Goal: Information Seeking & Learning: Learn about a topic

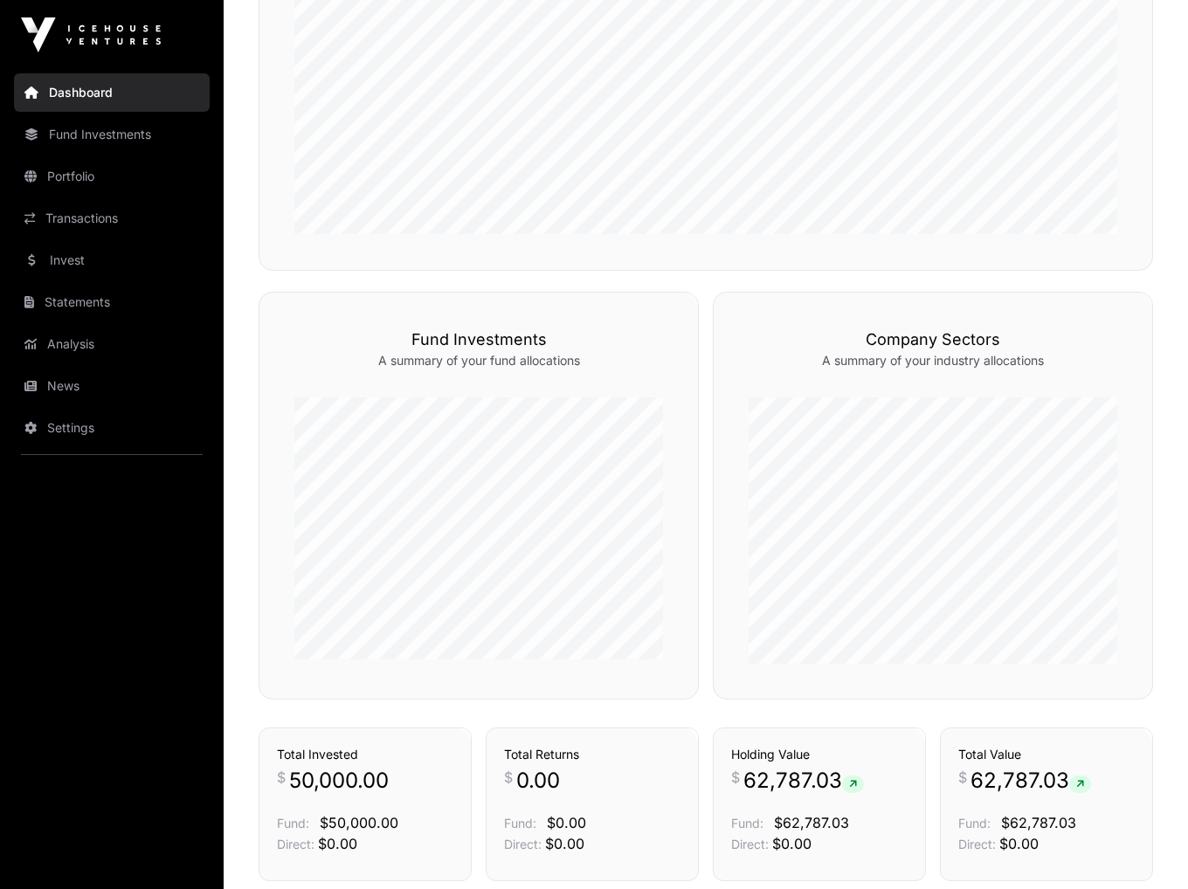
scroll to position [786, 0]
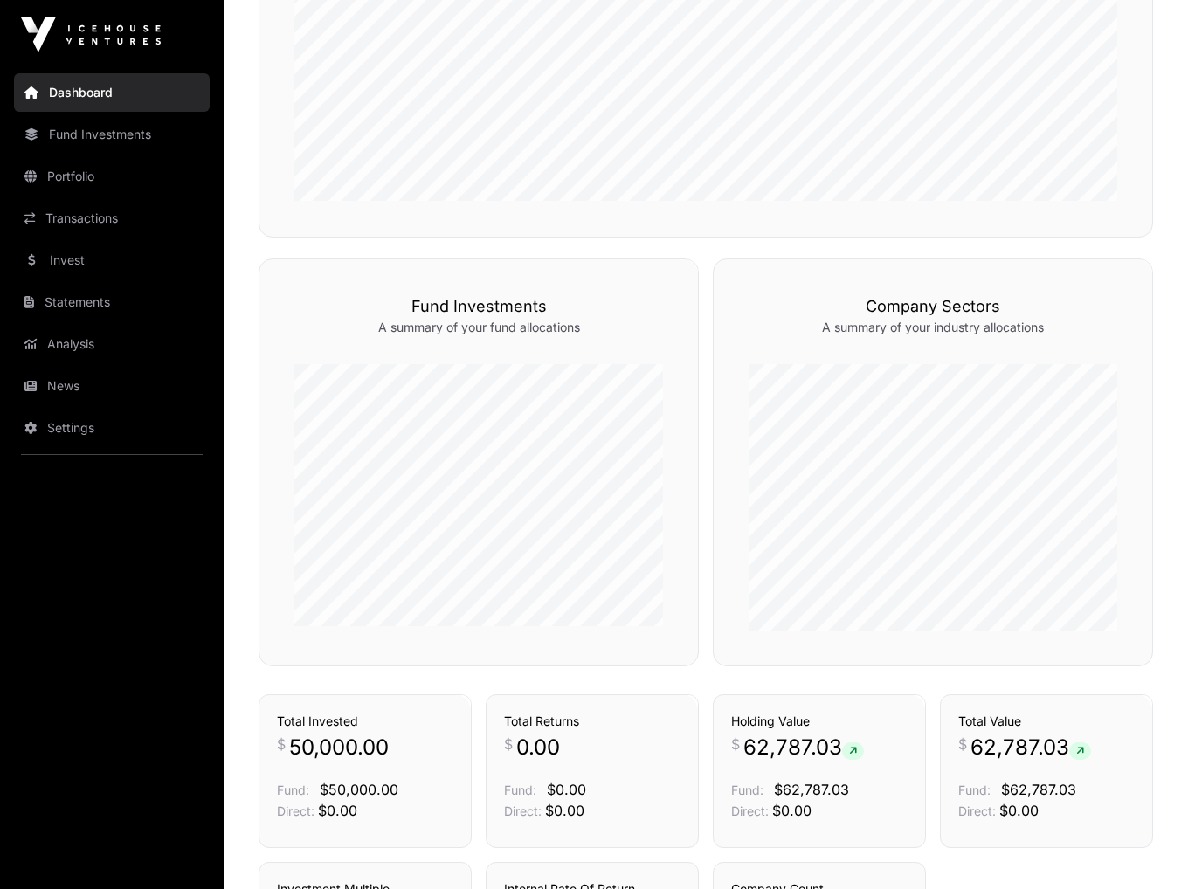
click at [77, 262] on link "Invest" at bounding box center [112, 260] width 196 height 38
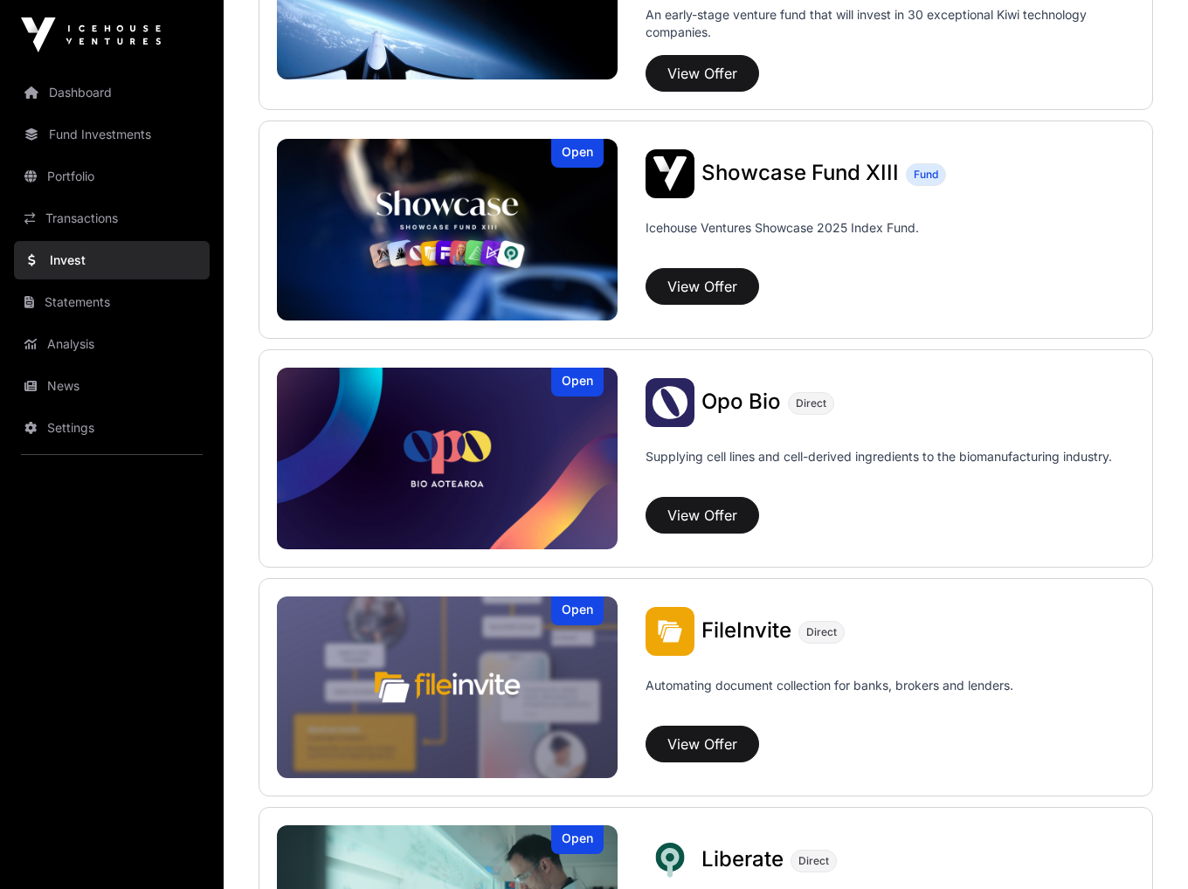
scroll to position [612, 0]
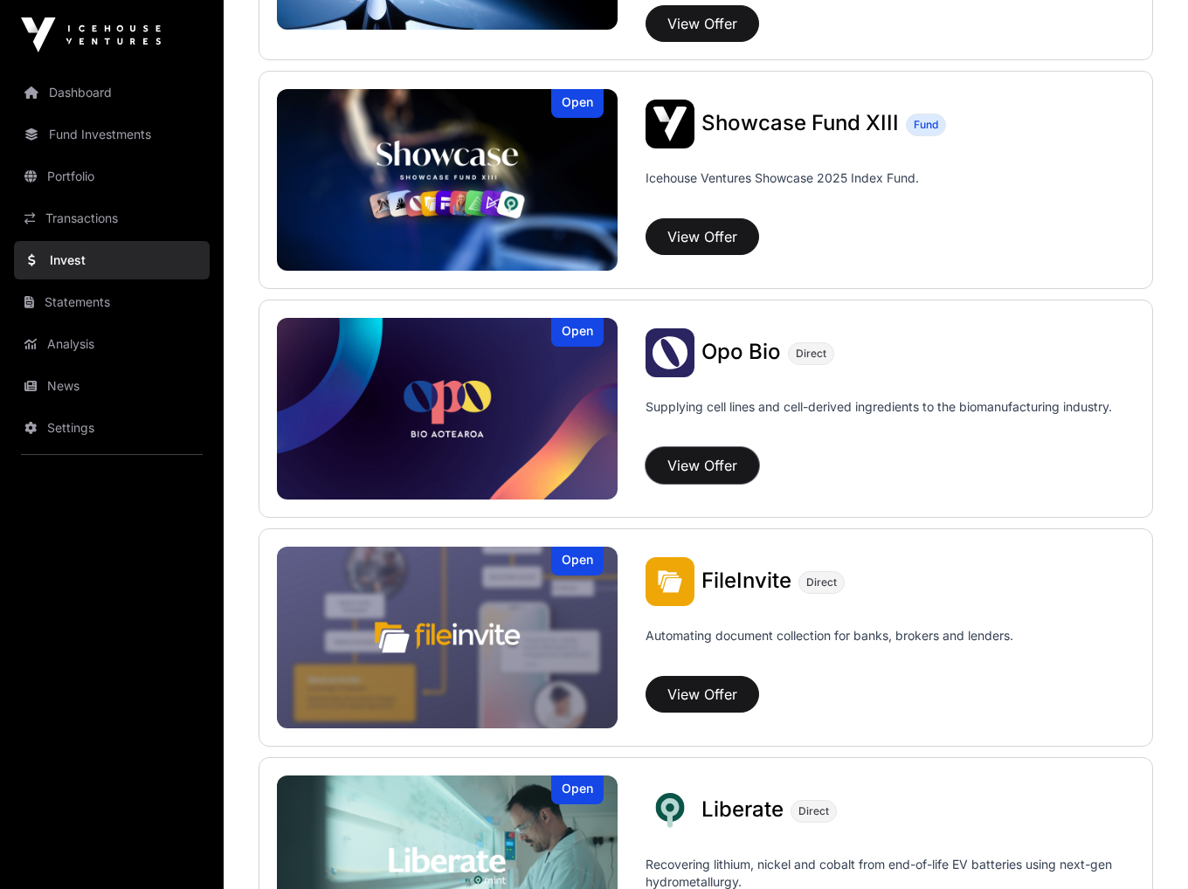
click at [706, 459] on button "View Offer" at bounding box center [703, 465] width 114 height 37
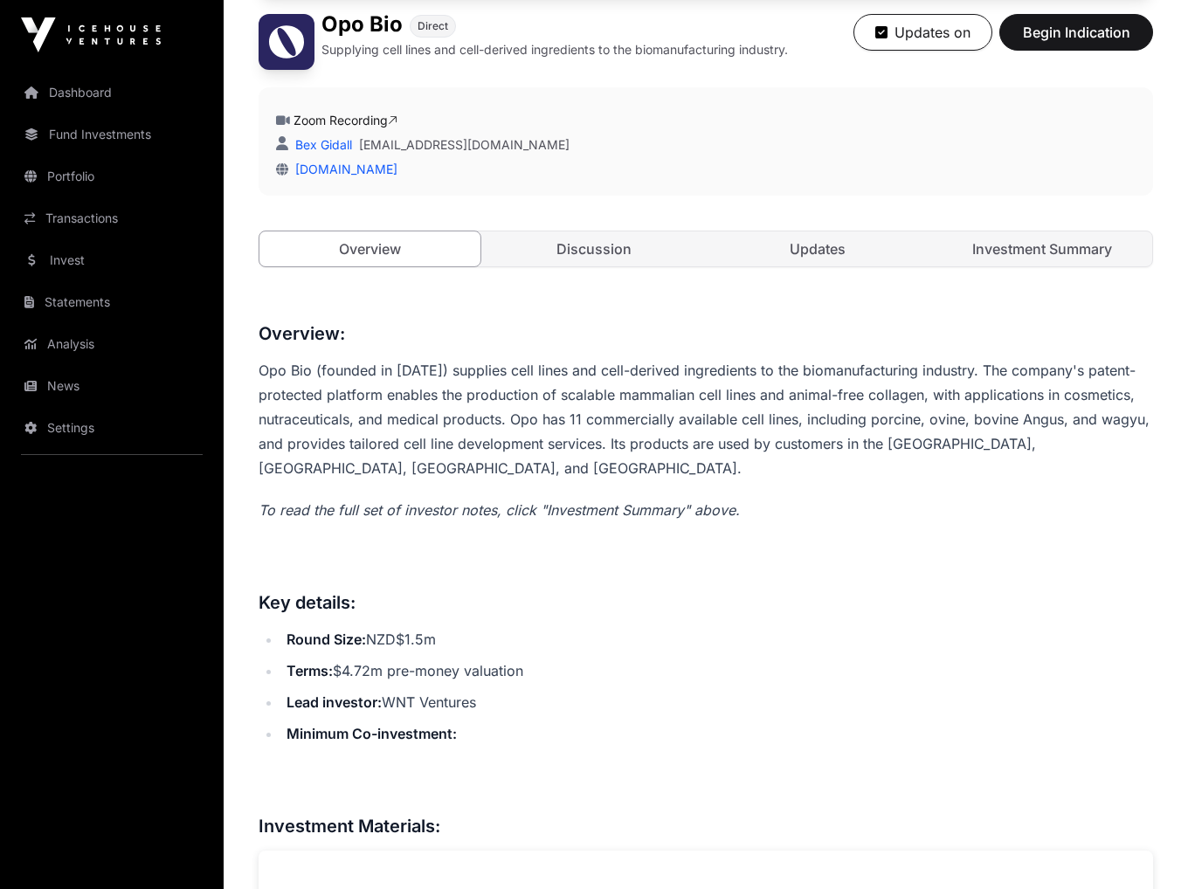
scroll to position [437, 0]
click at [1013, 259] on link "Investment Summary" at bounding box center [1042, 248] width 221 height 35
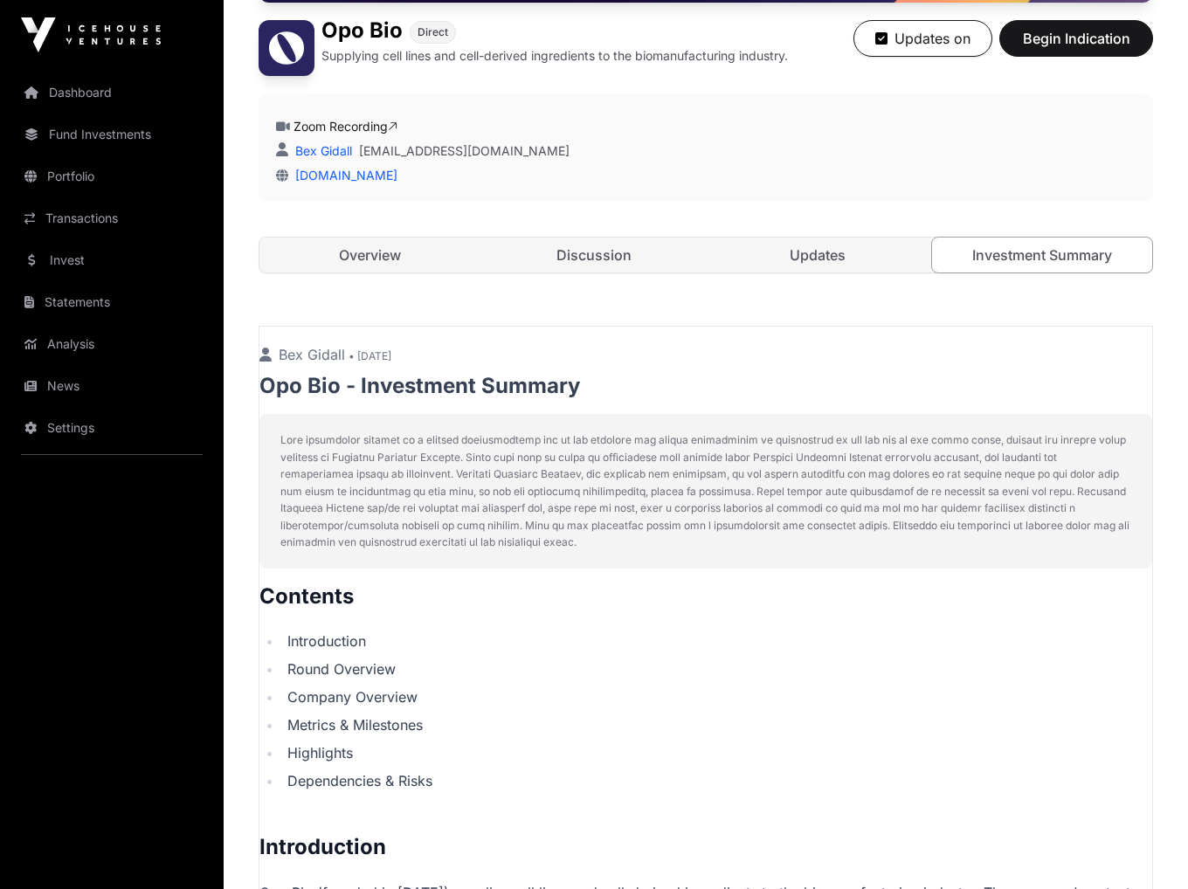
scroll to position [437, 0]
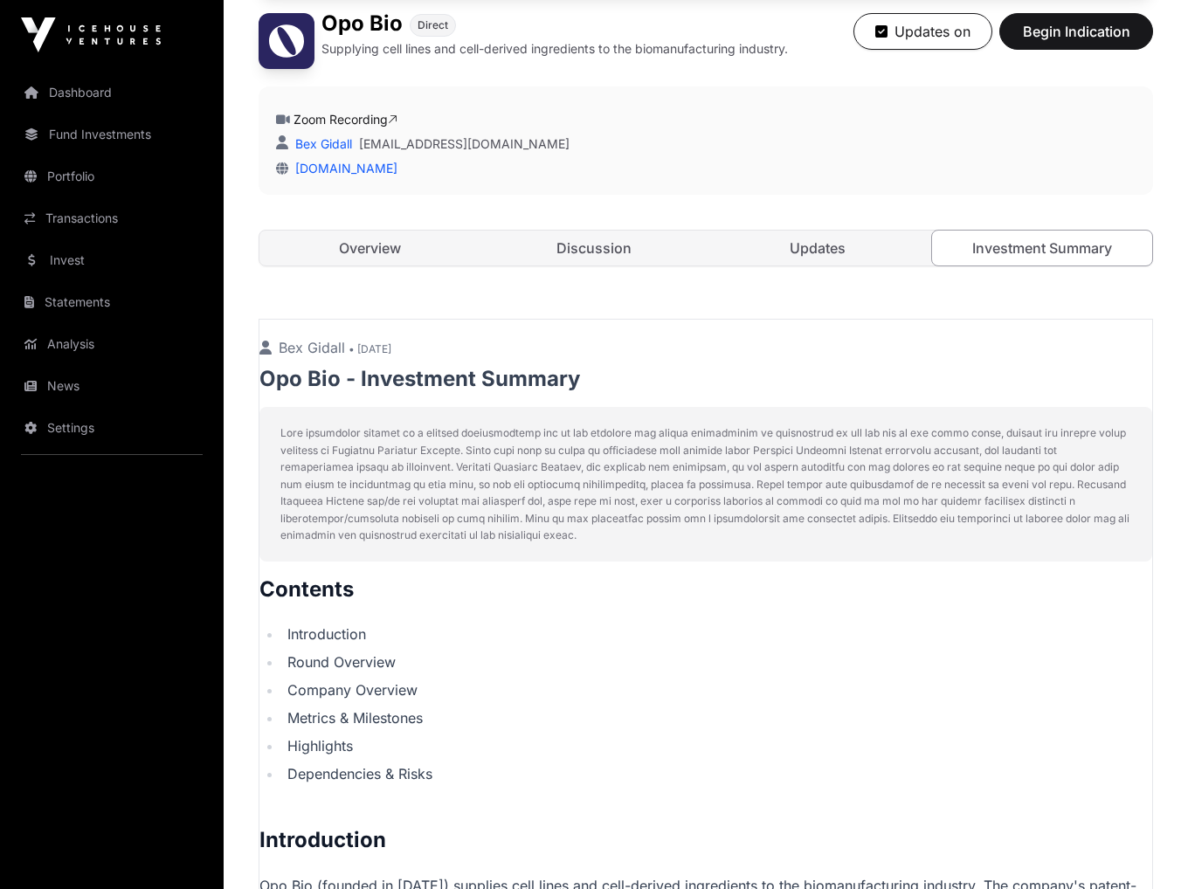
click at [805, 256] on link "Updates" at bounding box center [818, 248] width 221 height 35
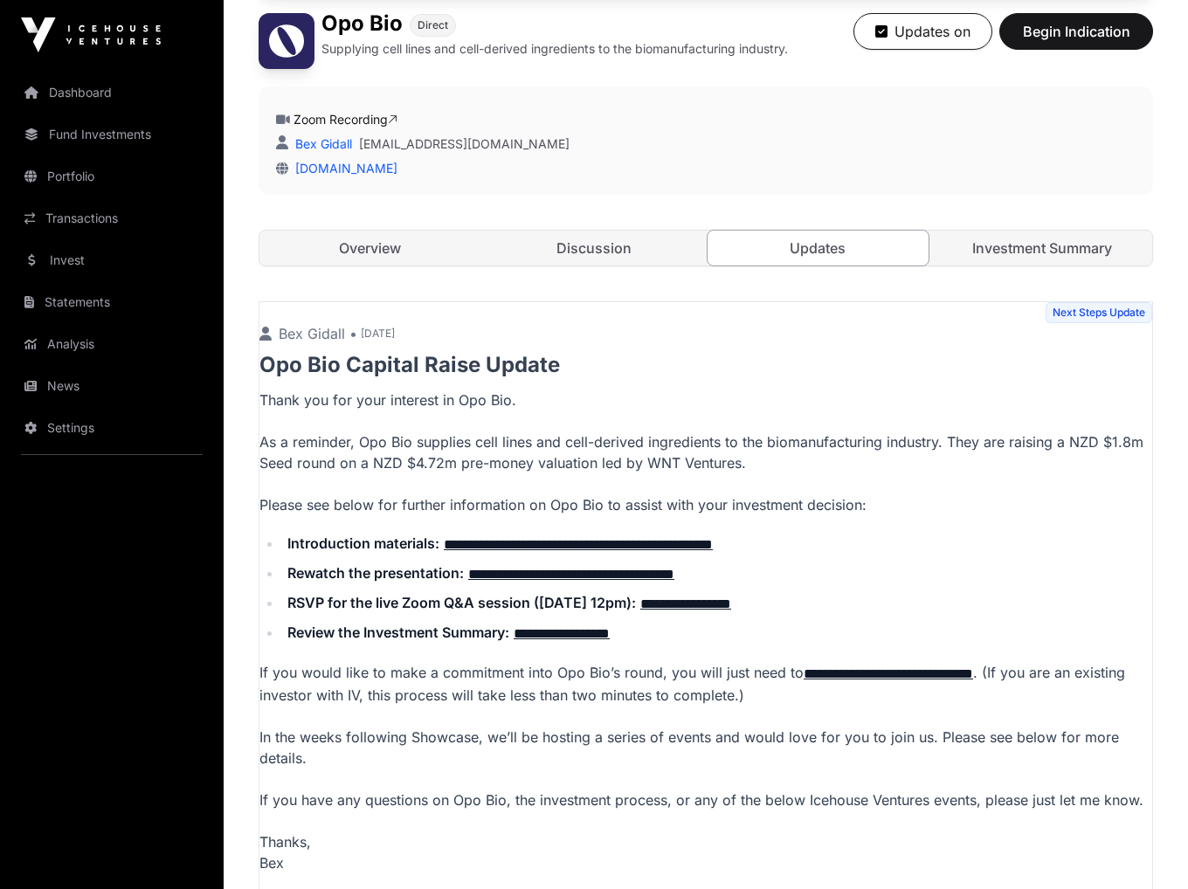
click at [680, 533] on li "**********" at bounding box center [717, 544] width 870 height 23
click at [680, 538] on link "**********" at bounding box center [578, 544] width 269 height 13
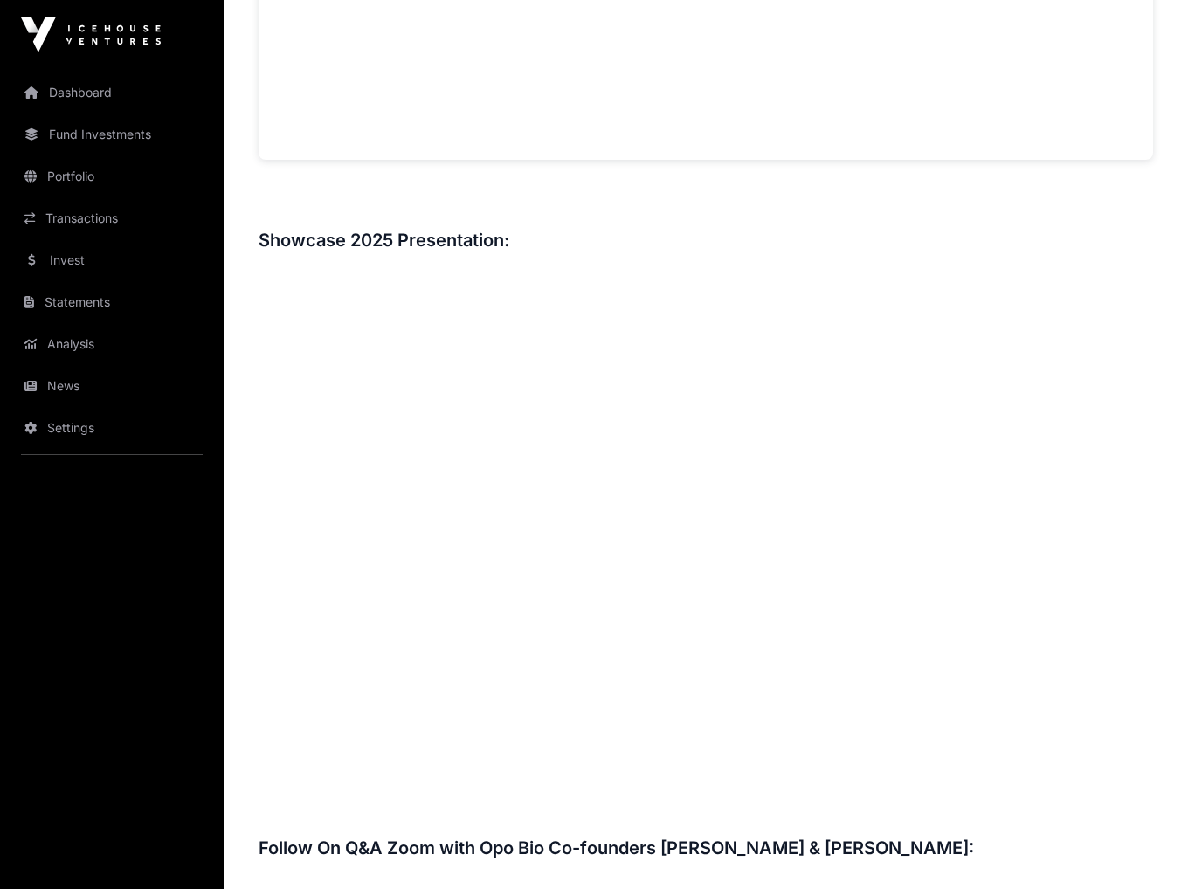
scroll to position [1398, 0]
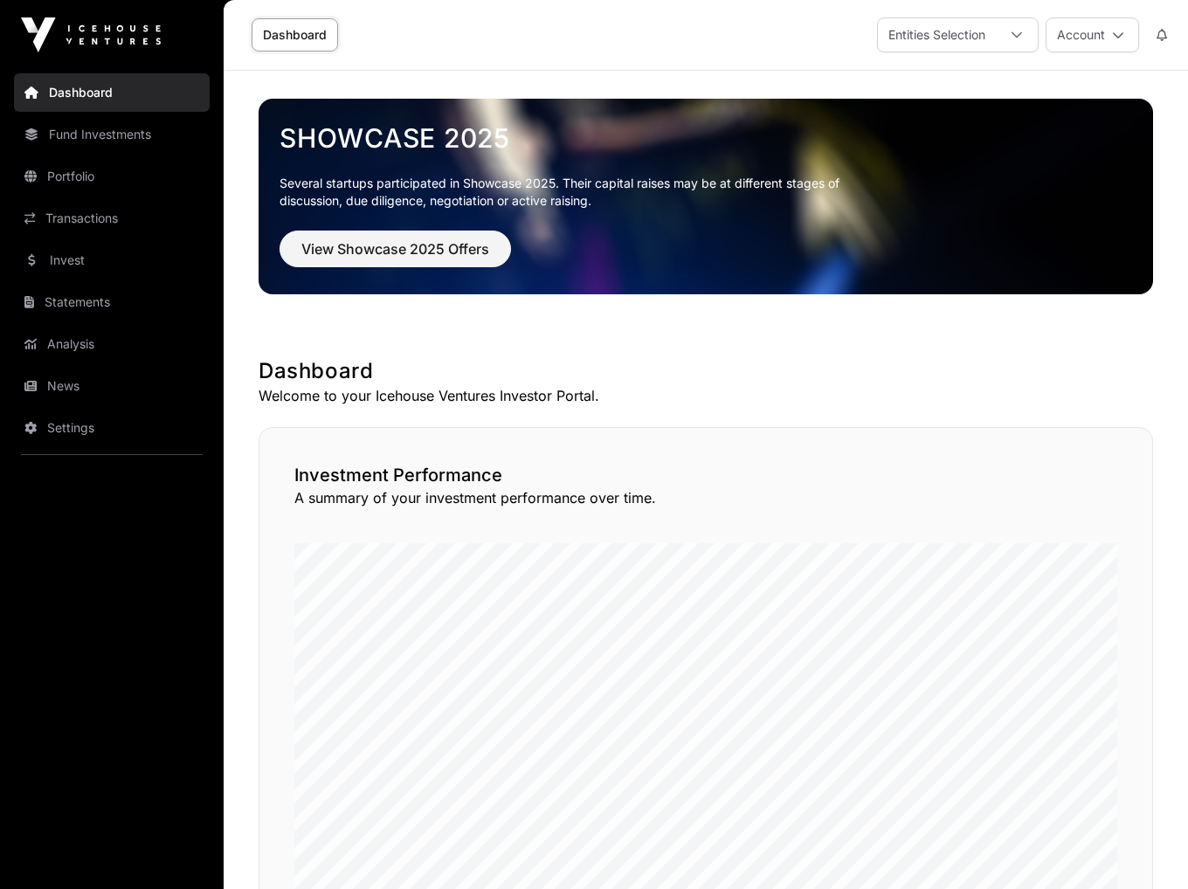
click at [87, 261] on link "Invest" at bounding box center [112, 260] width 196 height 38
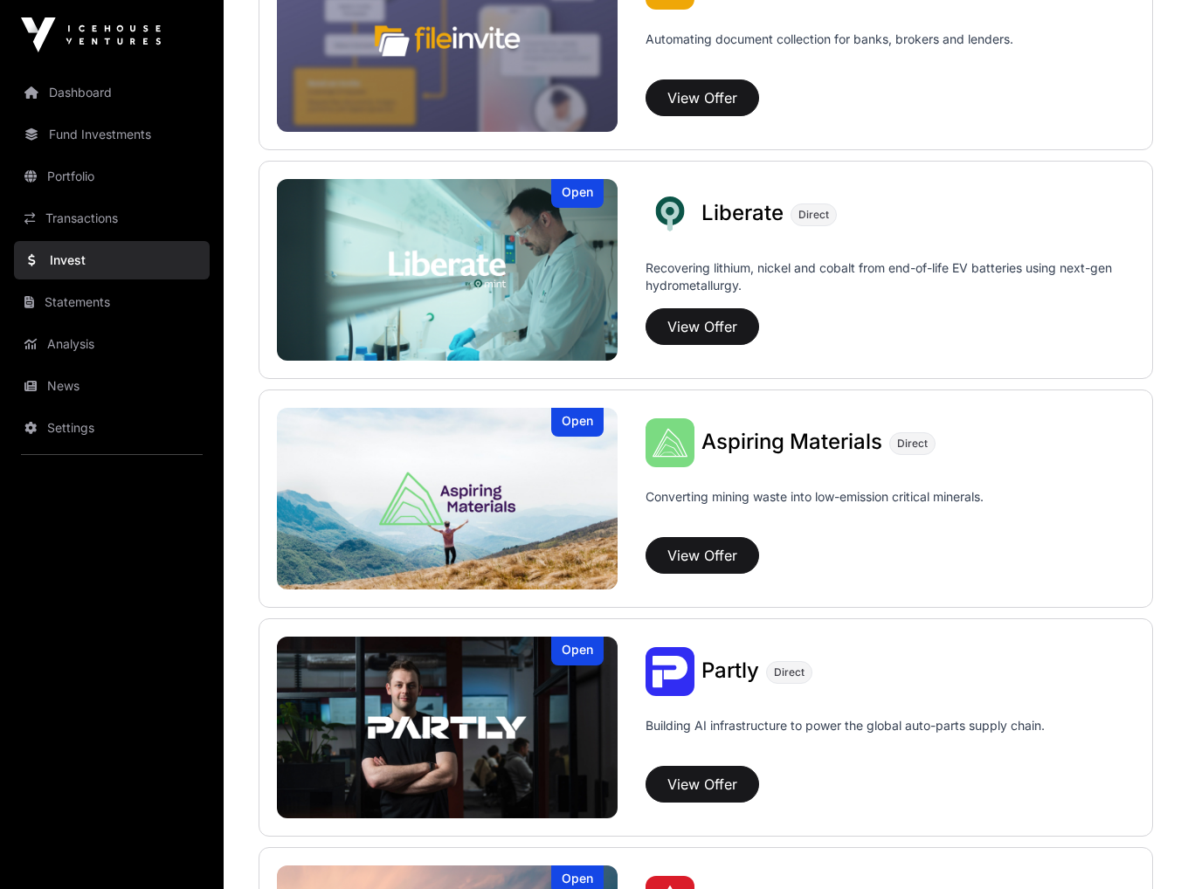
scroll to position [1223, 0]
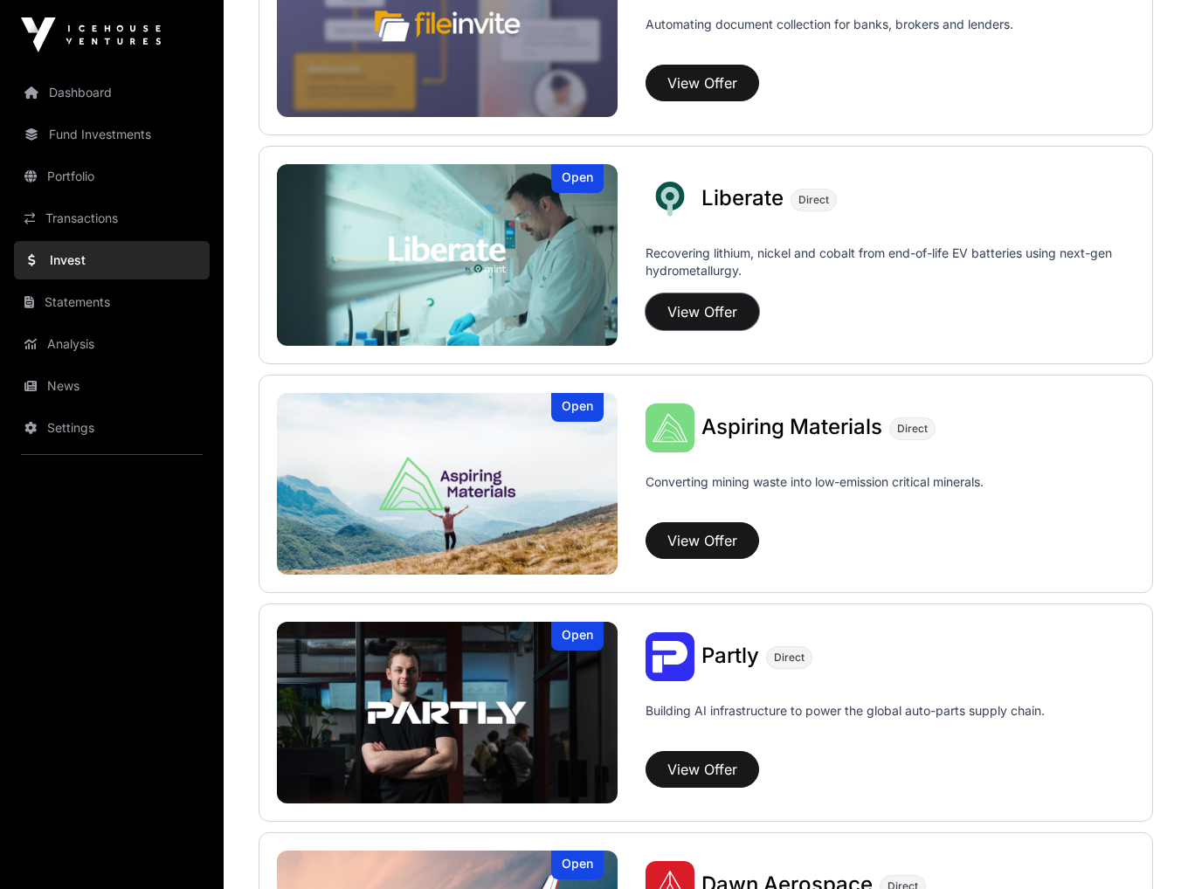
click at [674, 312] on button "View Offer" at bounding box center [703, 312] width 114 height 37
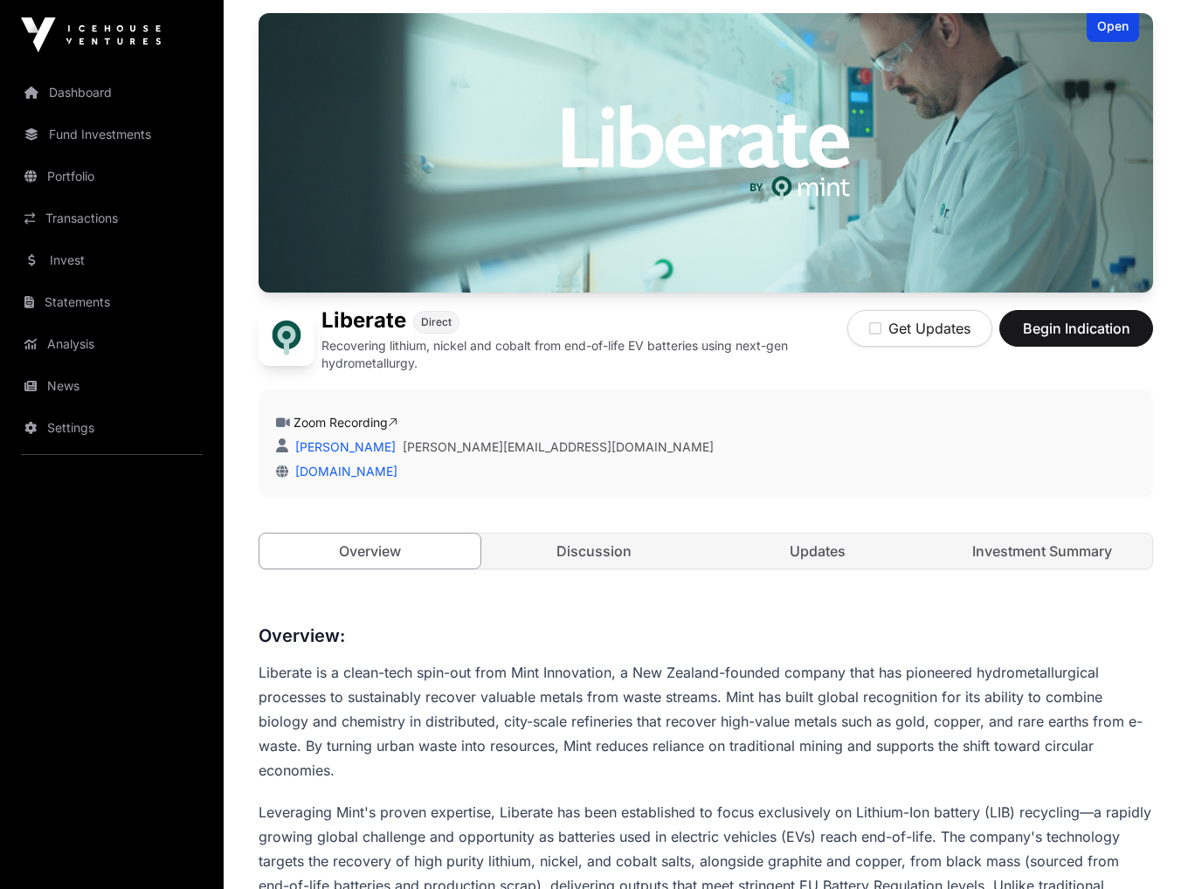
scroll to position [262, 0]
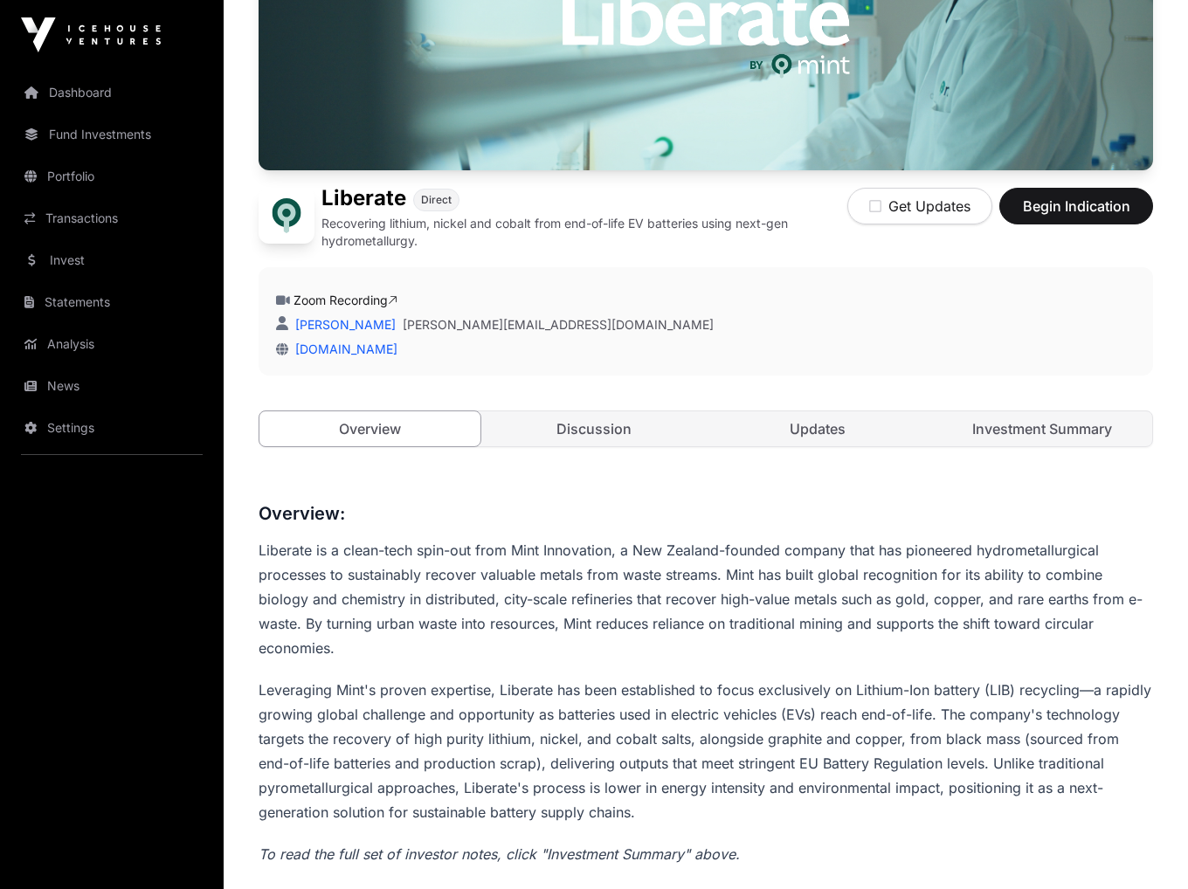
click at [613, 431] on link "Discussion" at bounding box center [594, 428] width 221 height 35
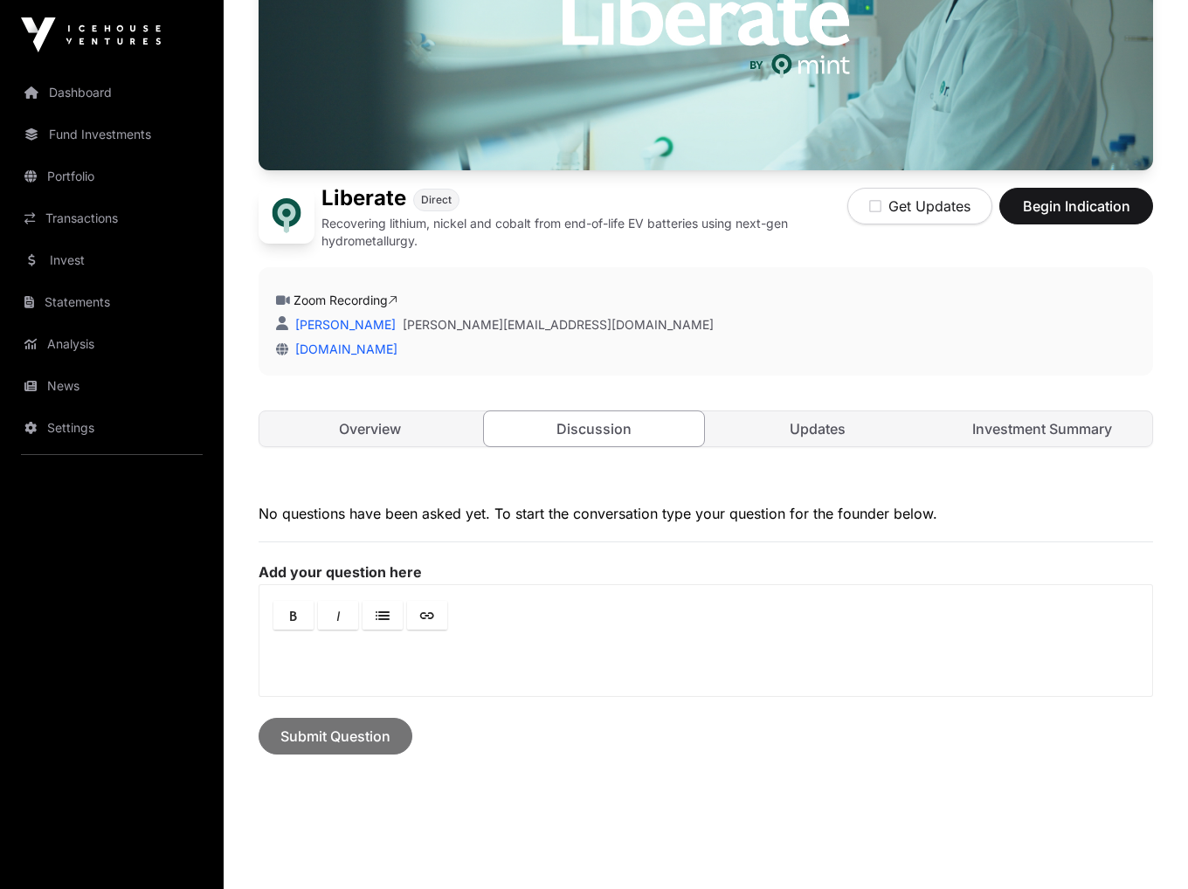
click at [811, 431] on link "Updates" at bounding box center [818, 428] width 221 height 35
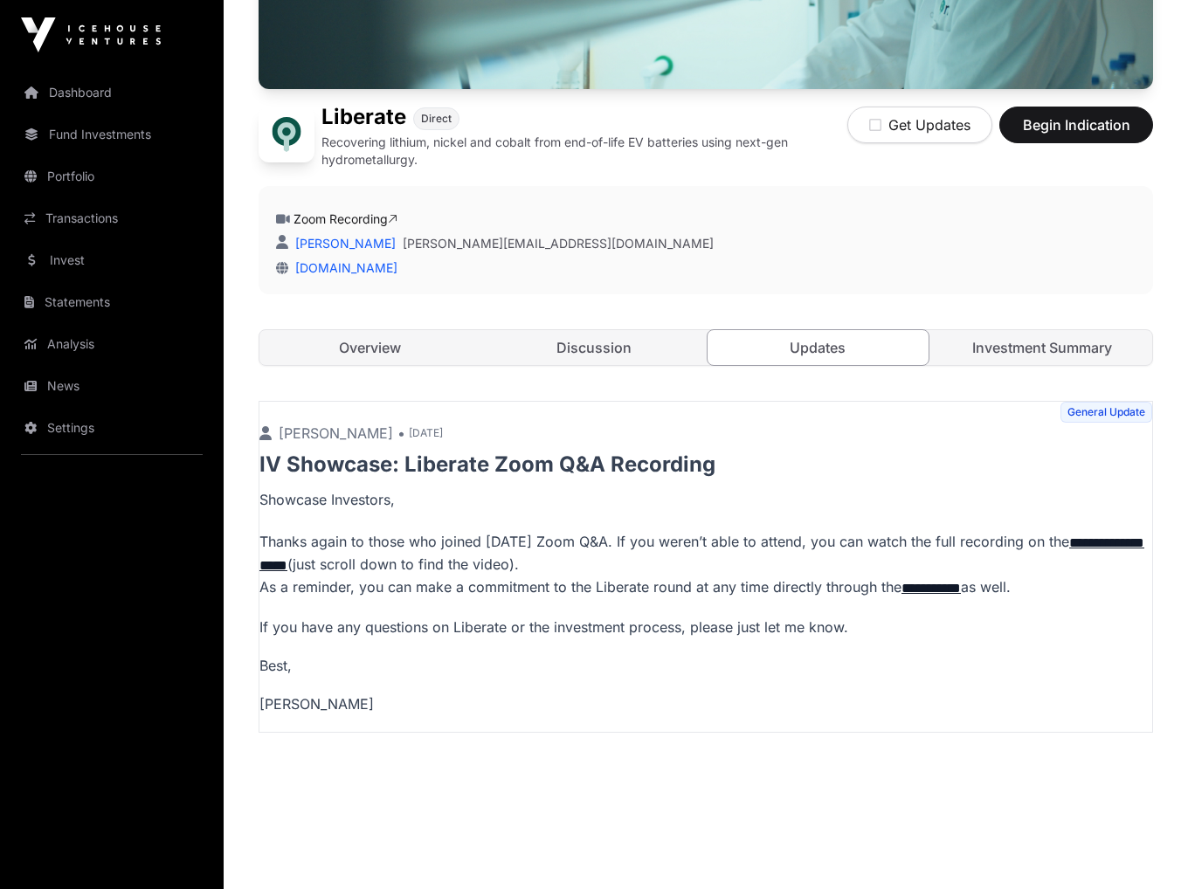
scroll to position [397, 0]
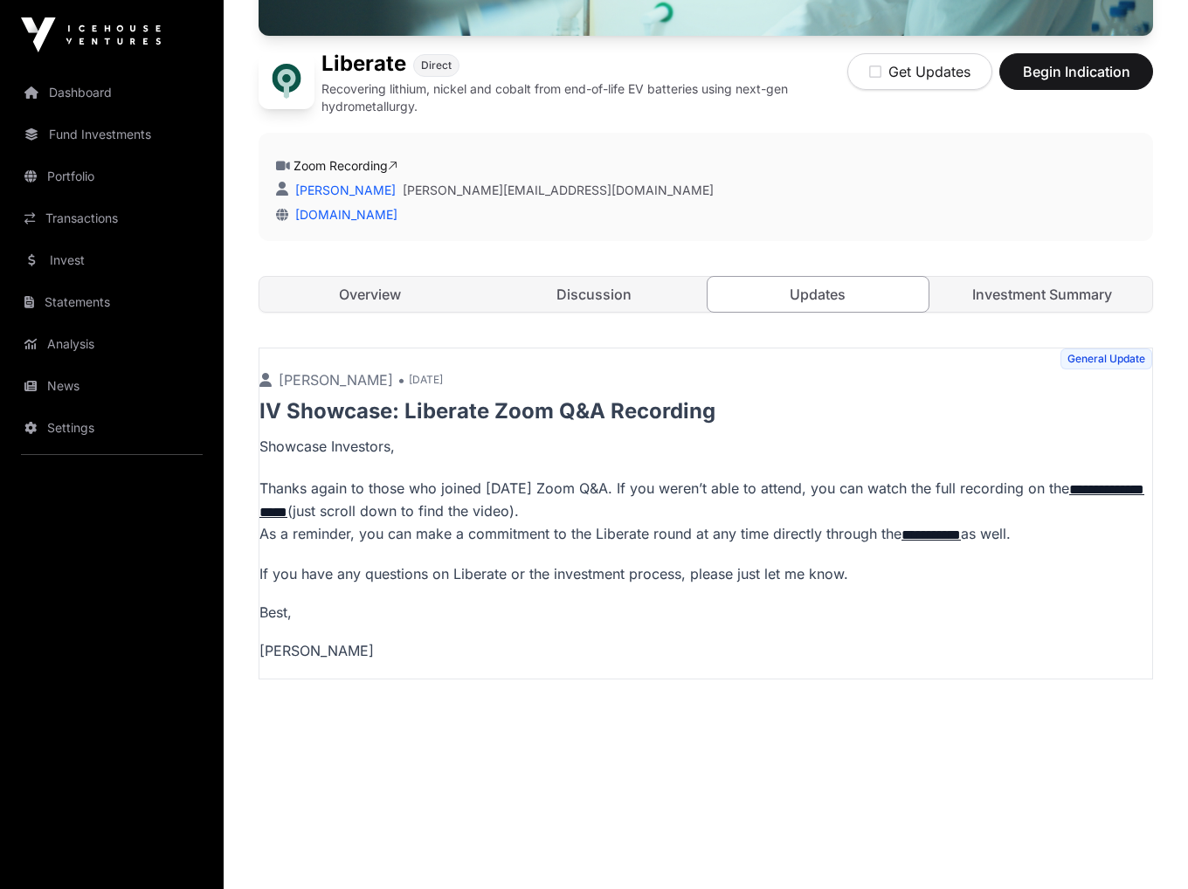
click at [1024, 301] on link "Investment Summary" at bounding box center [1042, 294] width 221 height 35
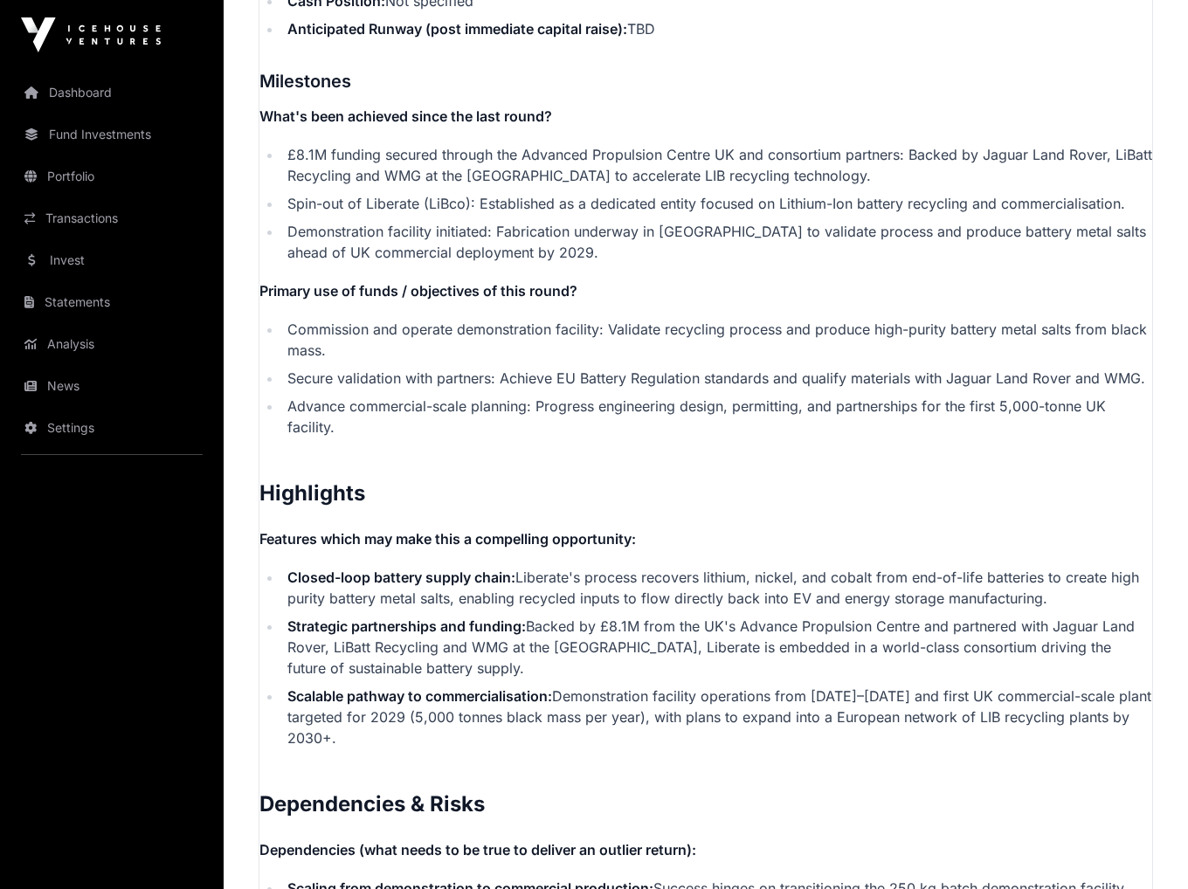
scroll to position [3629, 0]
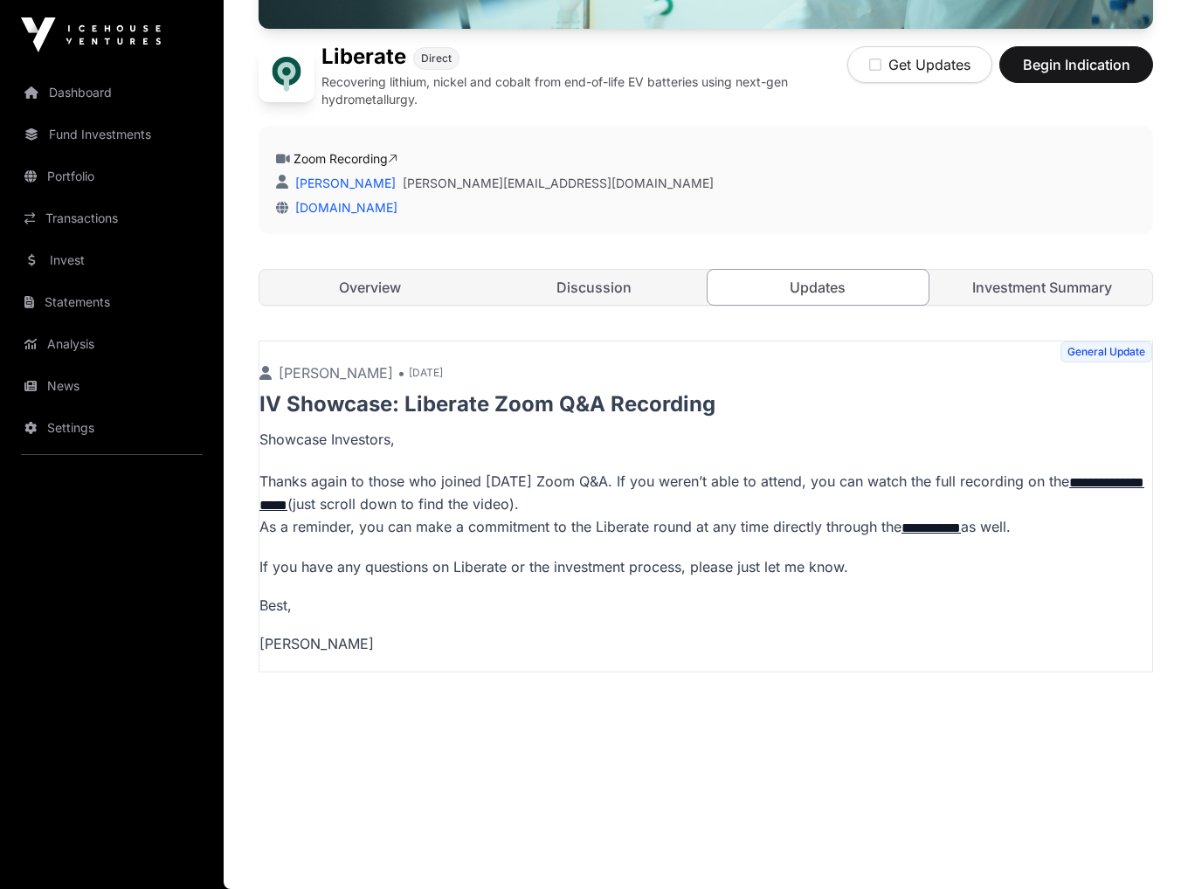
scroll to position [397, 0]
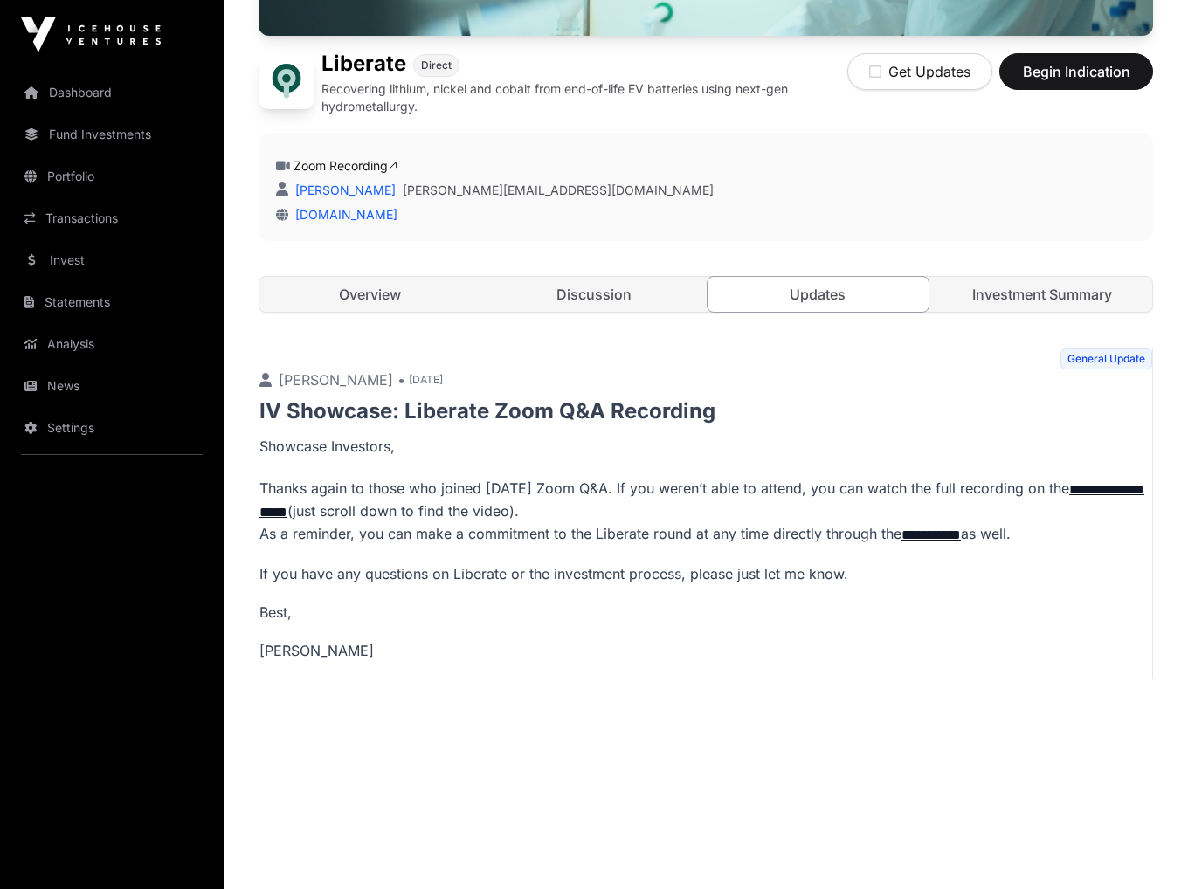
click at [377, 296] on link "Overview" at bounding box center [369, 294] width 221 height 35
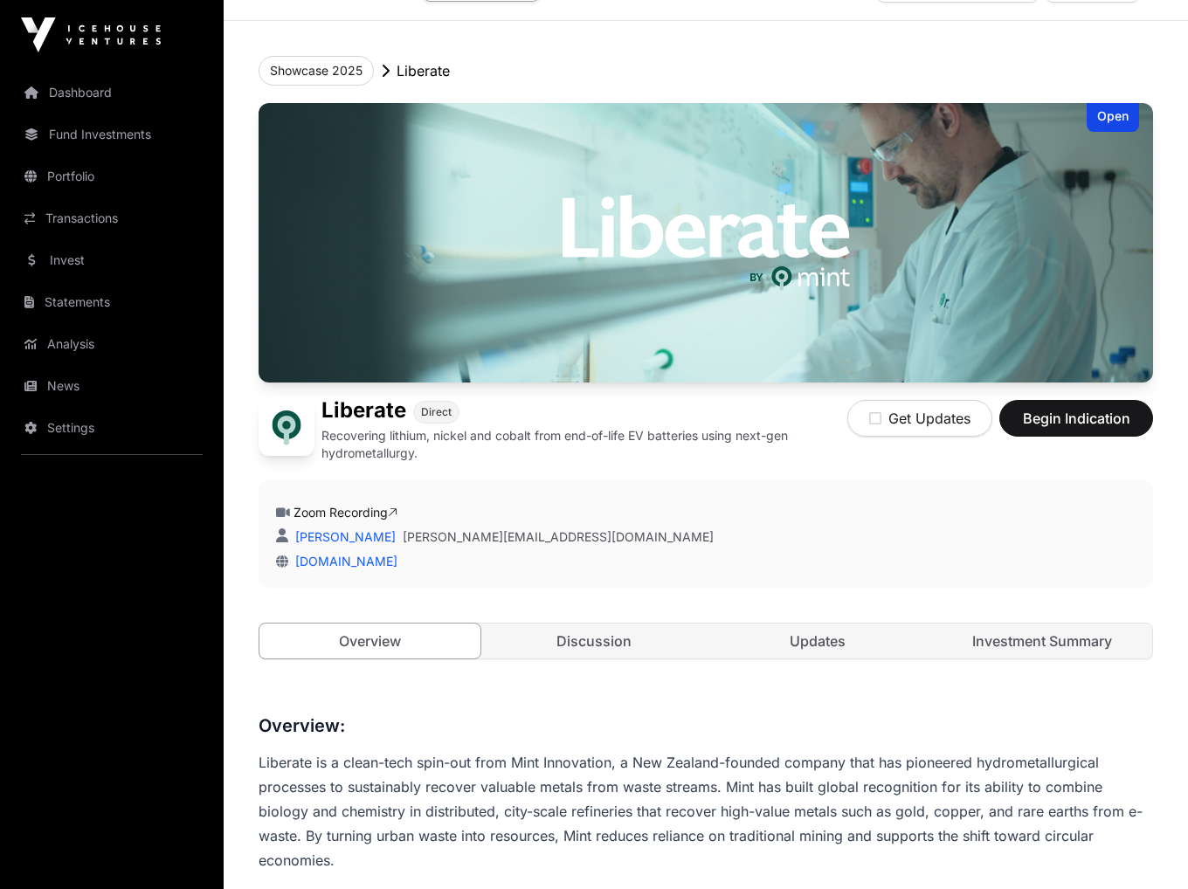
scroll to position [47, 0]
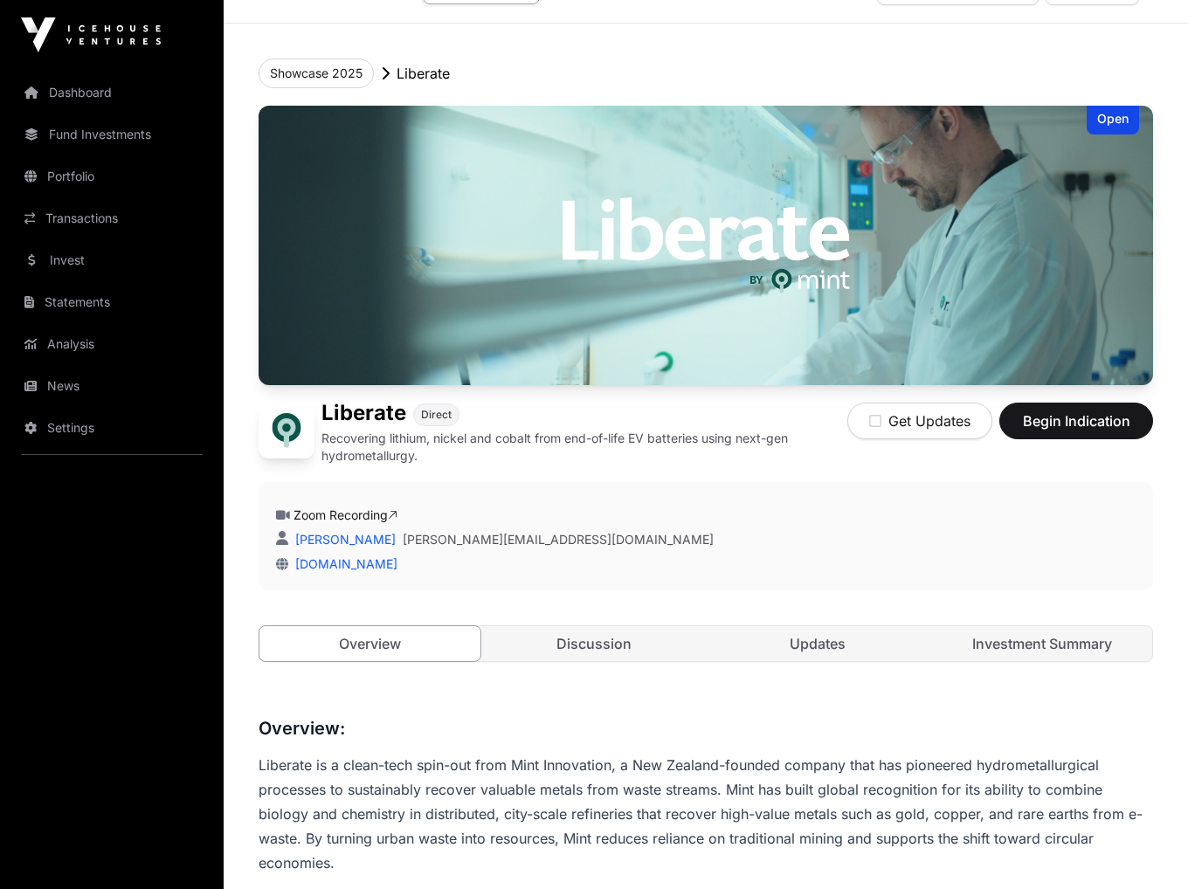
scroll to position [397, 0]
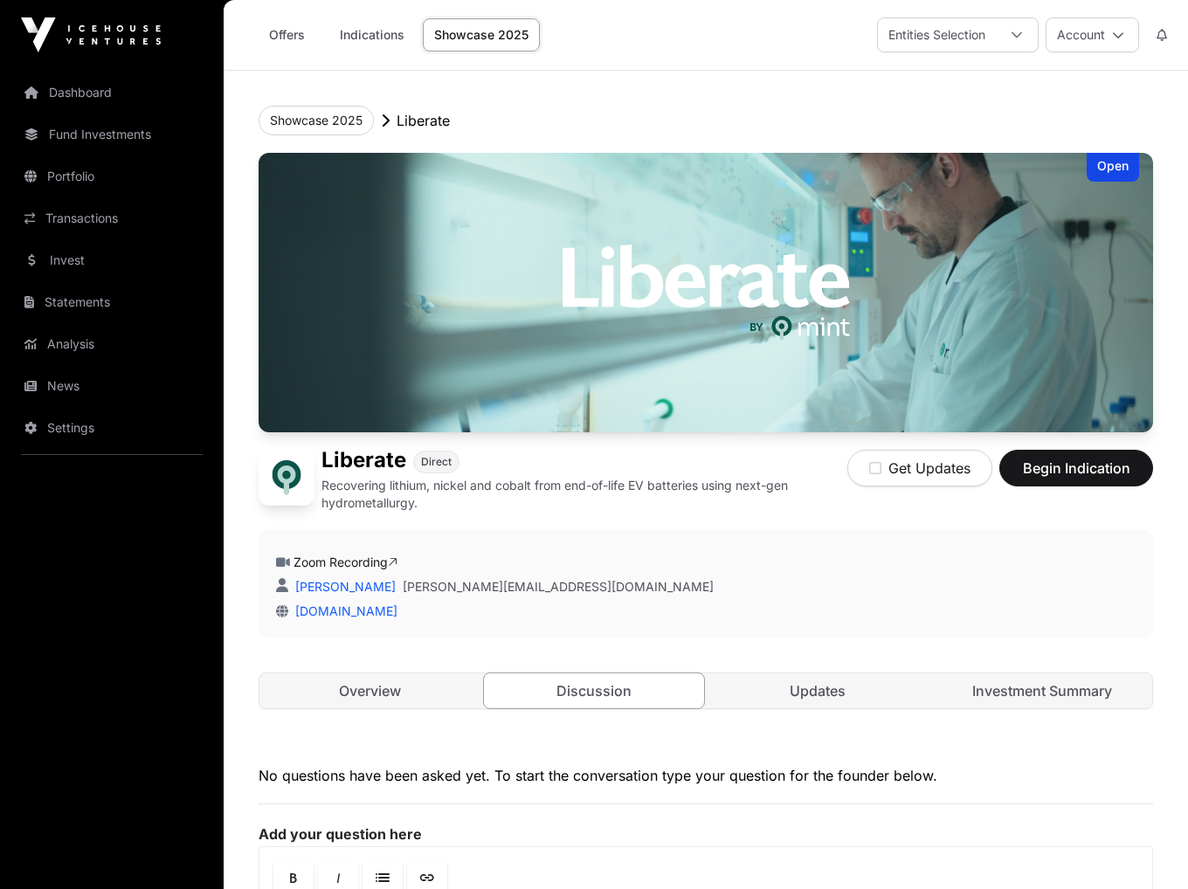
click at [97, 259] on link "Invest" at bounding box center [112, 260] width 196 height 38
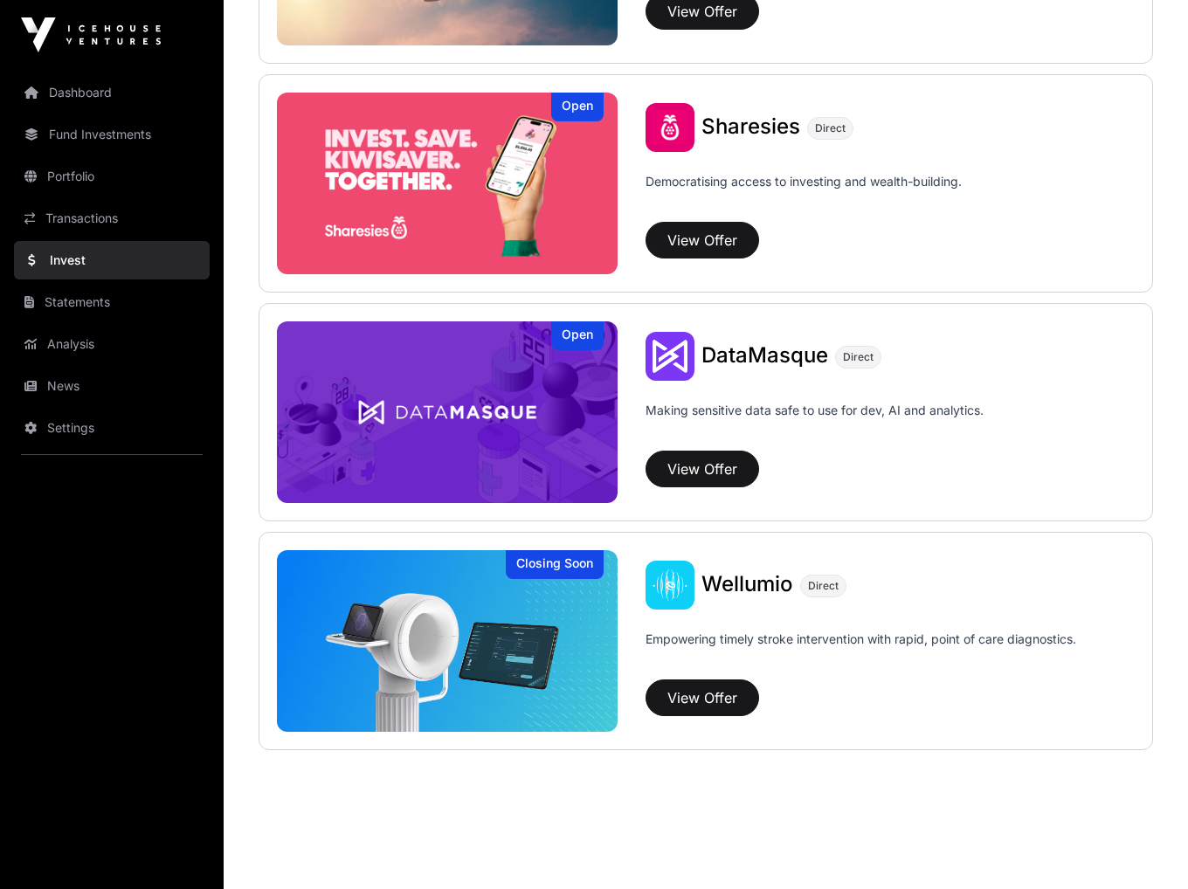
scroll to position [2214, 0]
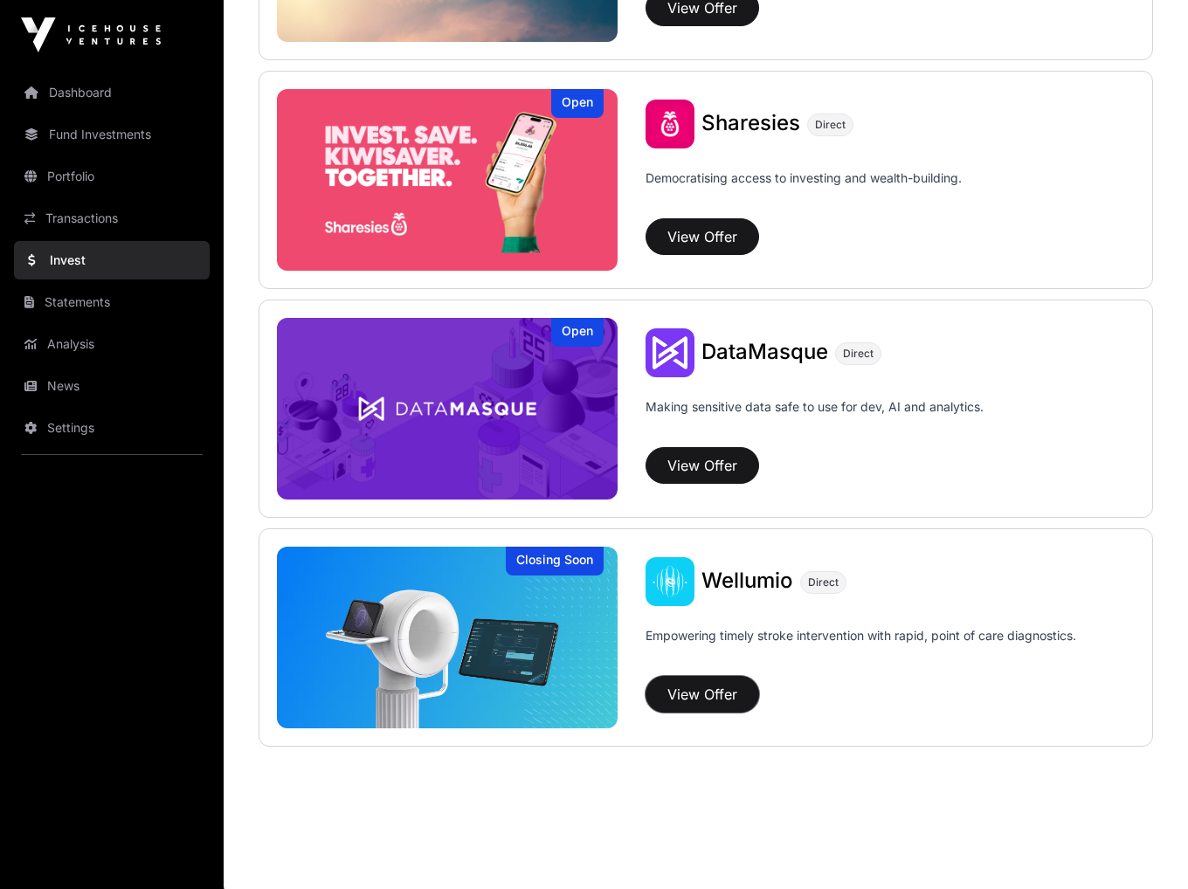
click at [736, 687] on button "View Offer" at bounding box center [703, 694] width 114 height 37
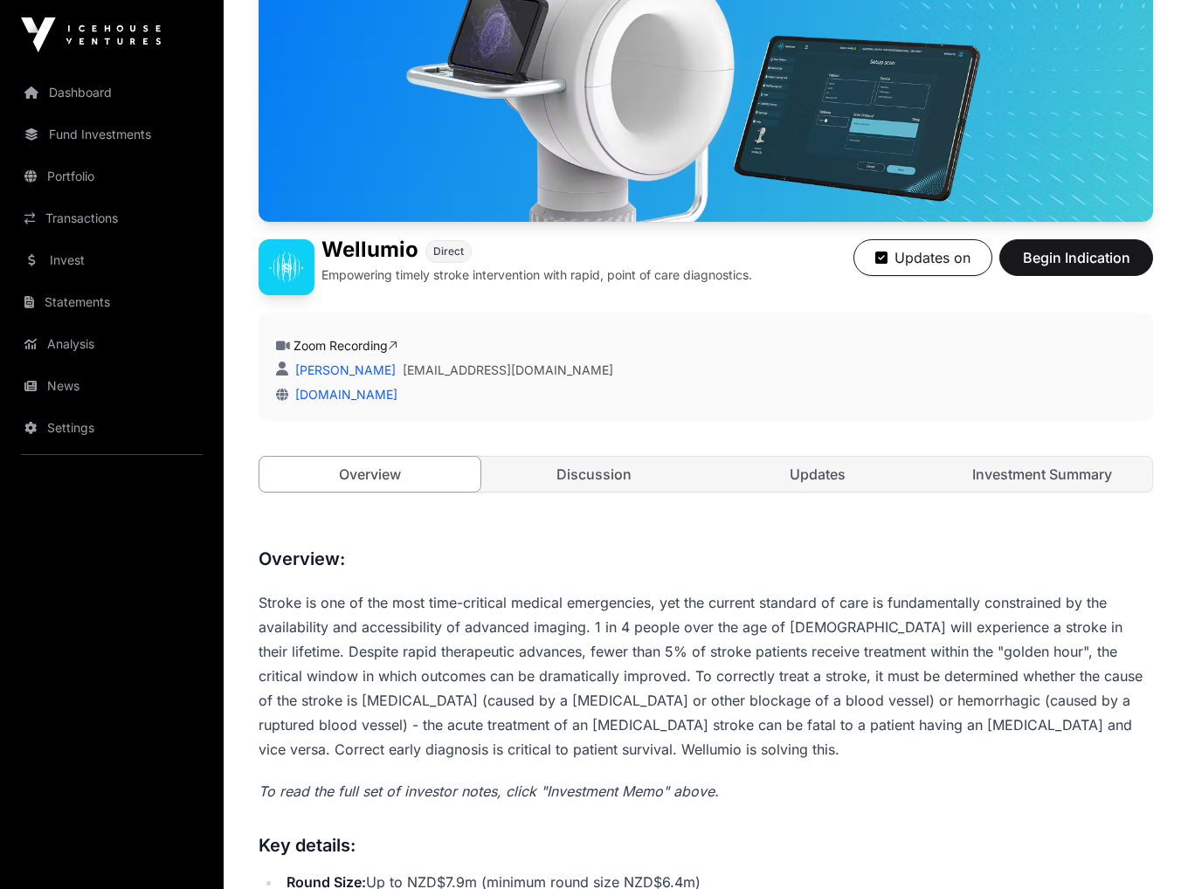
scroll to position [349, 0]
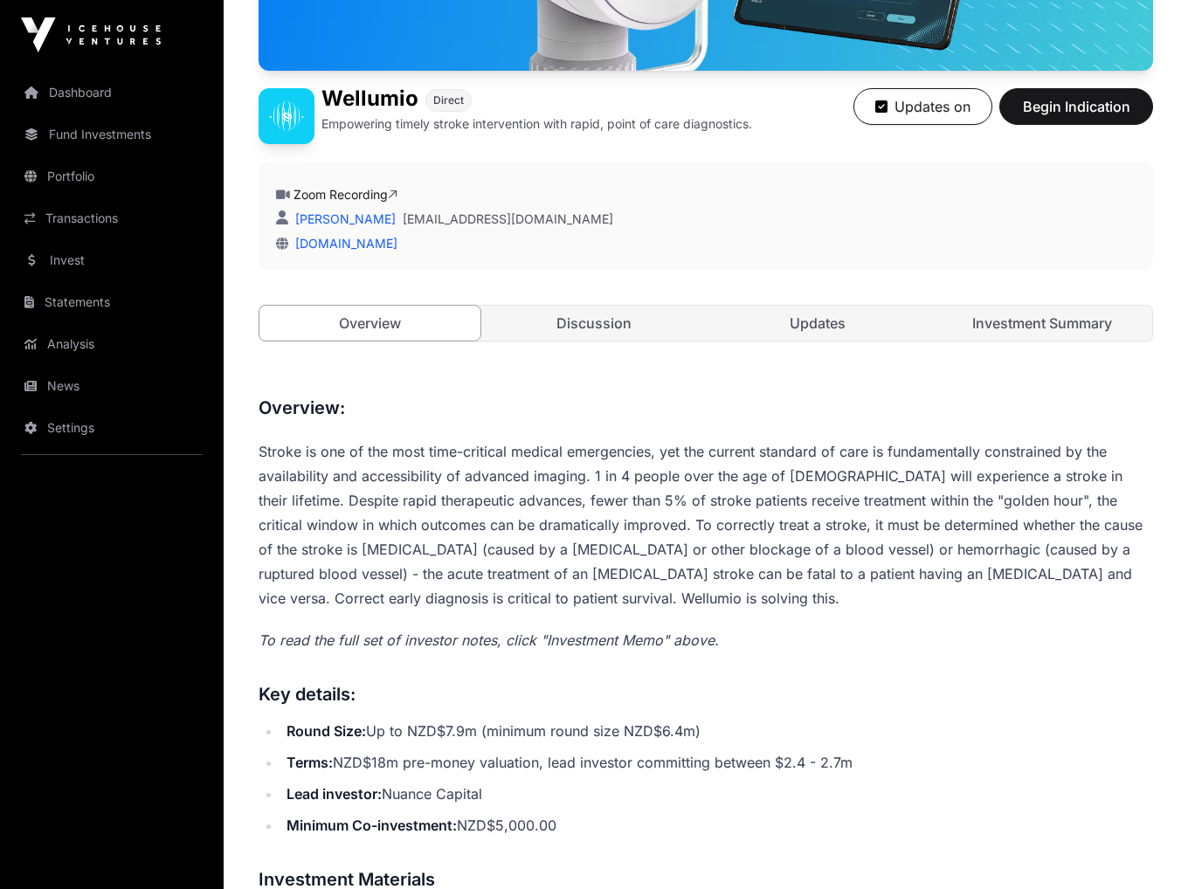
click at [992, 317] on link "Investment Summary" at bounding box center [1042, 323] width 221 height 35
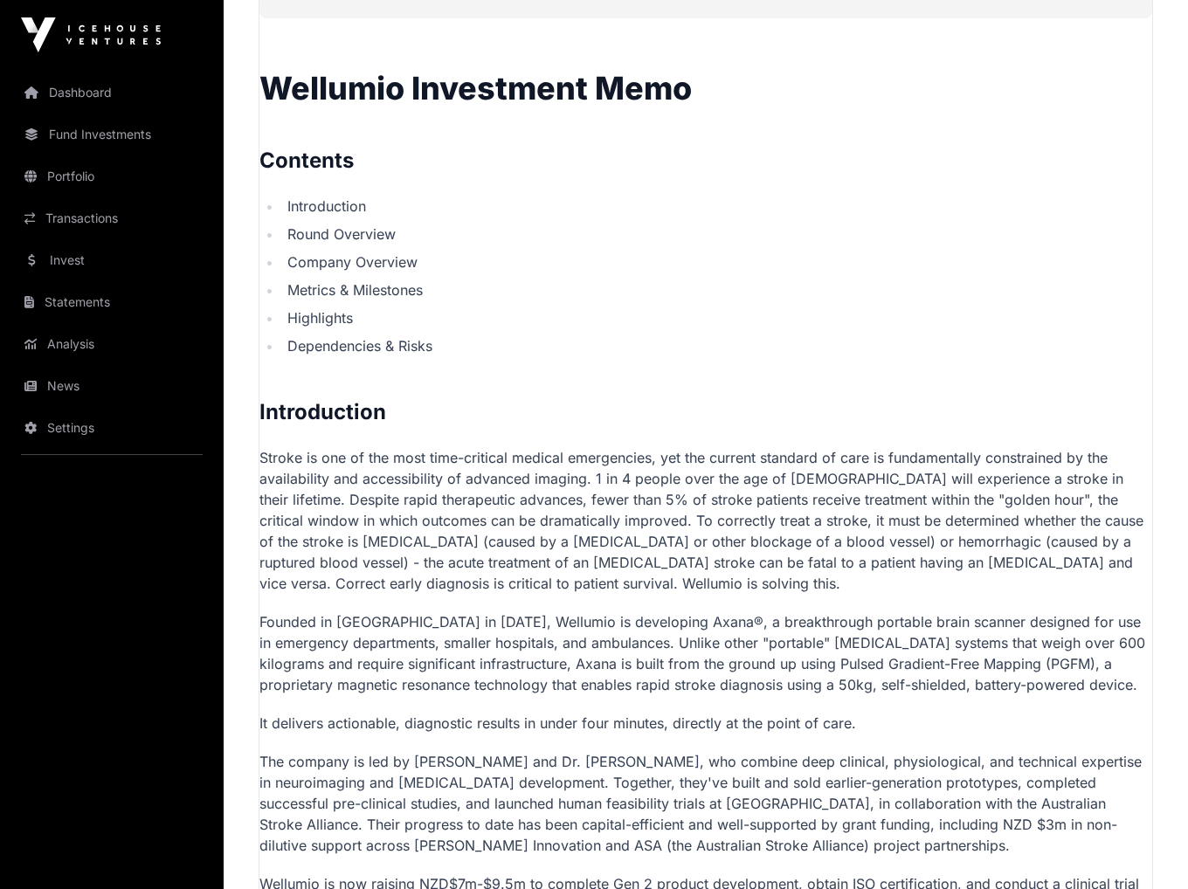
scroll to position [349, 0]
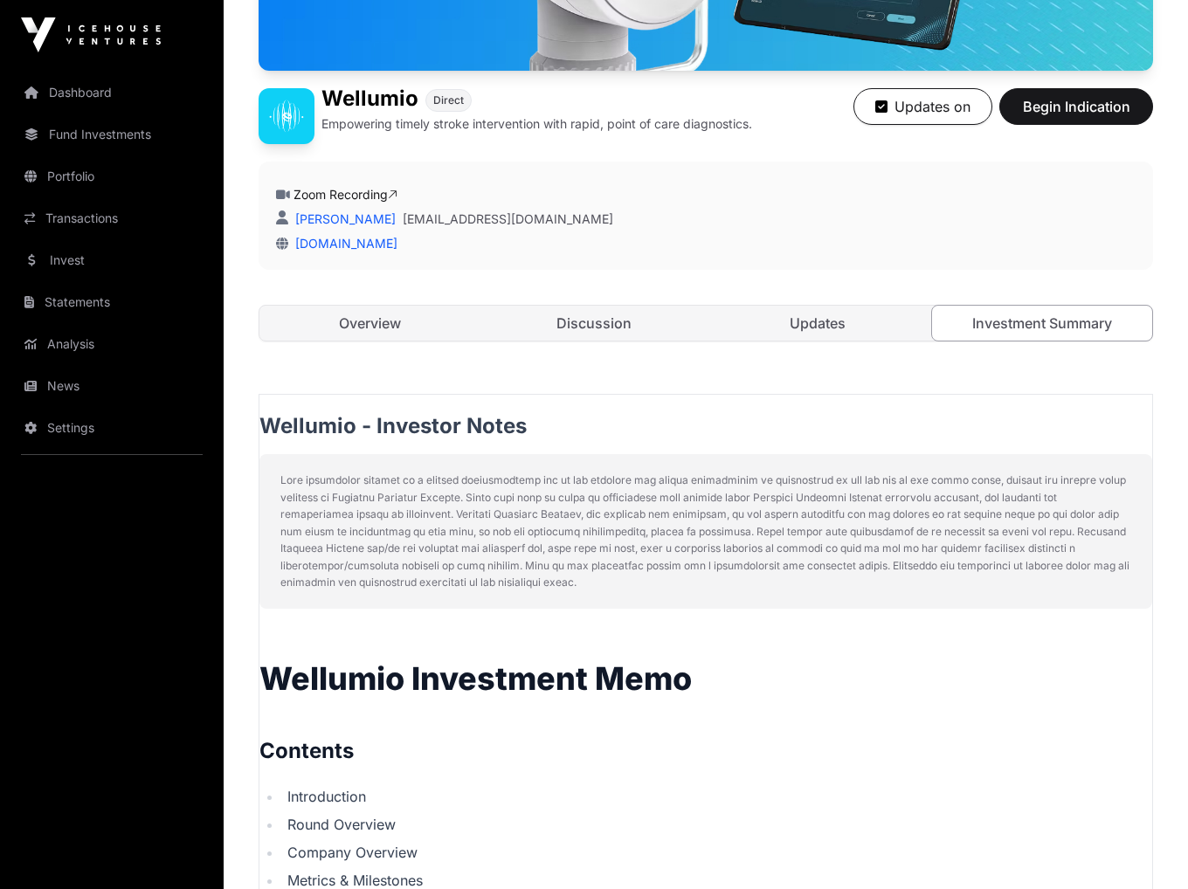
click at [353, 322] on link "Overview" at bounding box center [369, 323] width 221 height 35
